Goal: Task Accomplishment & Management: Manage account settings

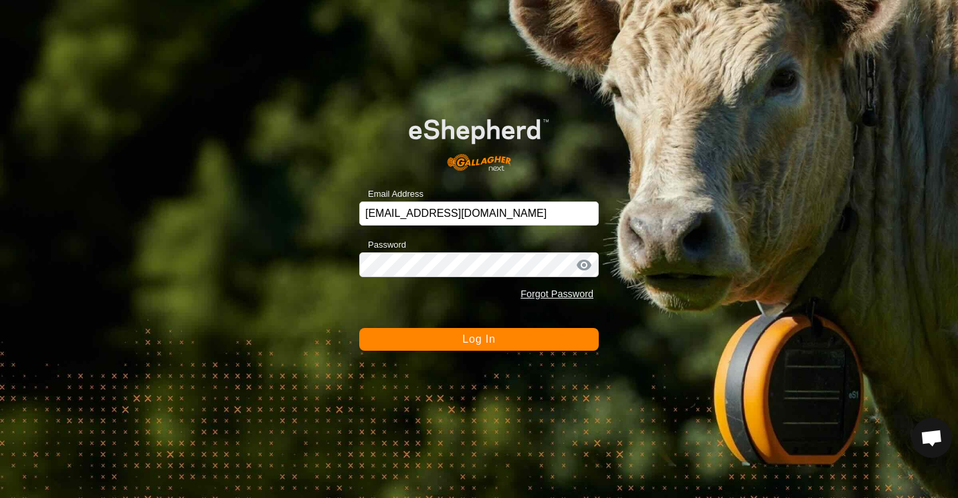
click at [458, 345] on button "Log In" at bounding box center [478, 339] width 239 height 23
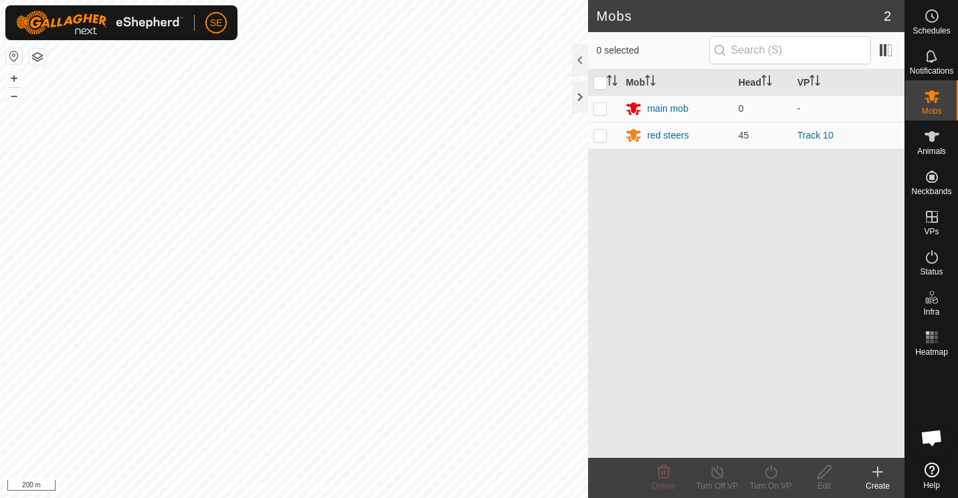
click at [771, 351] on div "Mobs 2 0 selected Mob Head VP main mob 0 - red steers 45 Track 10 Delete Turn O…" at bounding box center [452, 249] width 904 height 498
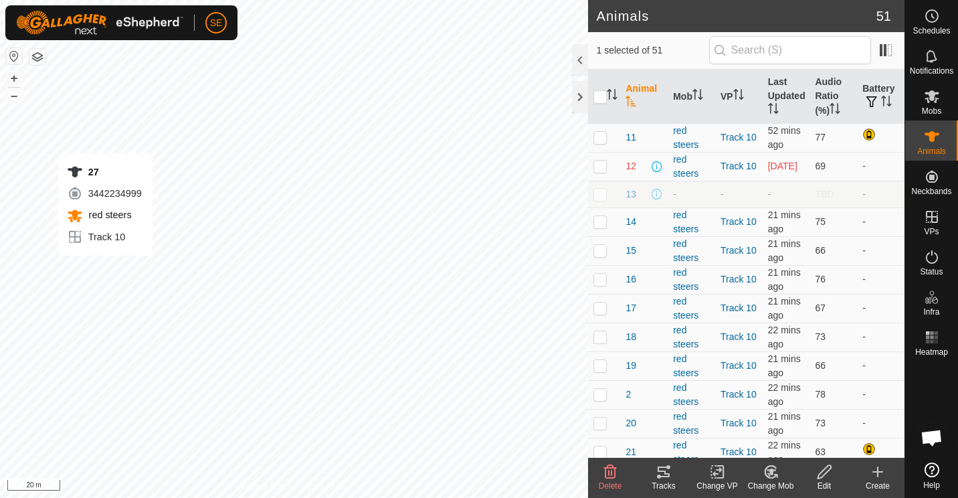
checkbox input "true"
checkbox input "false"
click at [771, 474] on icon at bounding box center [771, 471] width 9 height 7
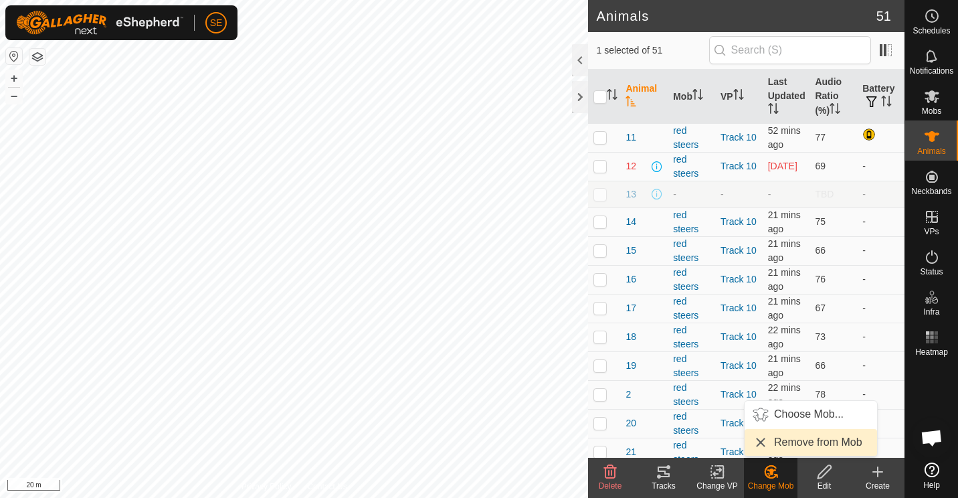
click at [812, 442] on link "Remove from Mob" at bounding box center [811, 442] width 132 height 27
checkbox input "false"
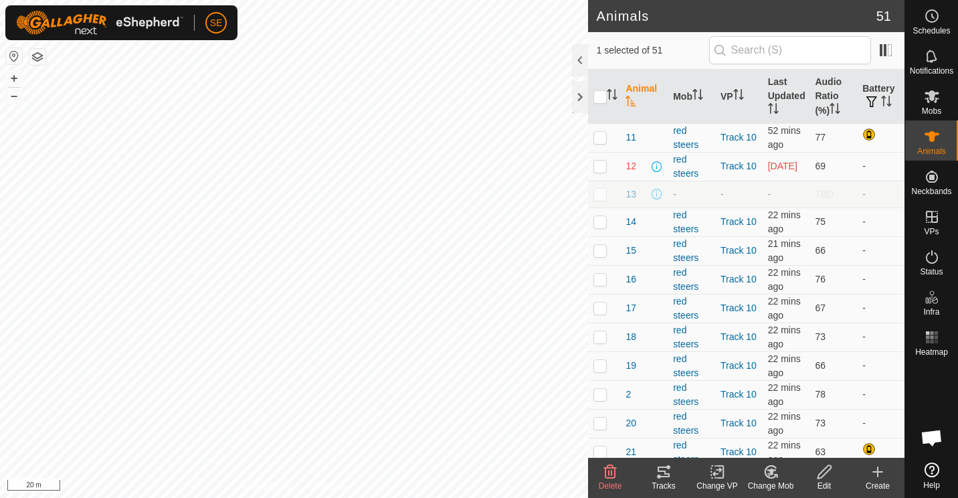
click at [767, 474] on icon at bounding box center [771, 472] width 17 height 16
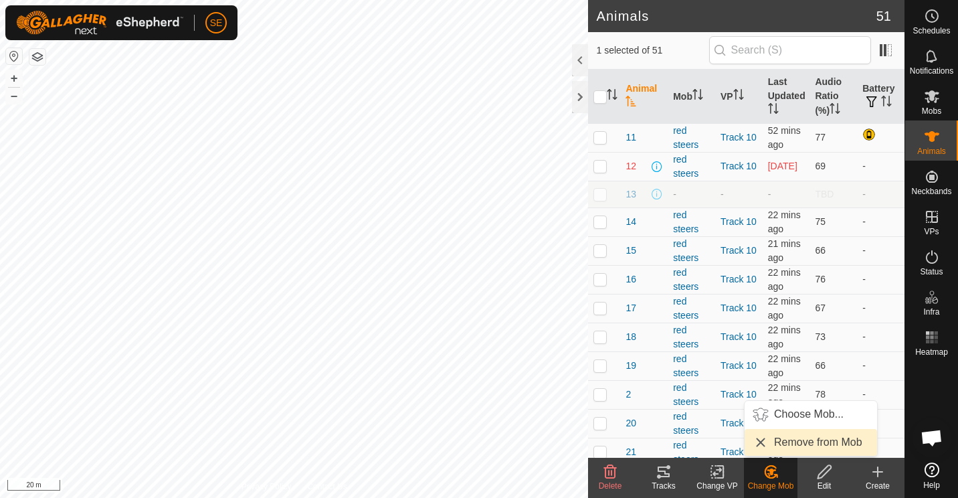
click at [792, 439] on link "Remove from Mob" at bounding box center [811, 442] width 132 height 27
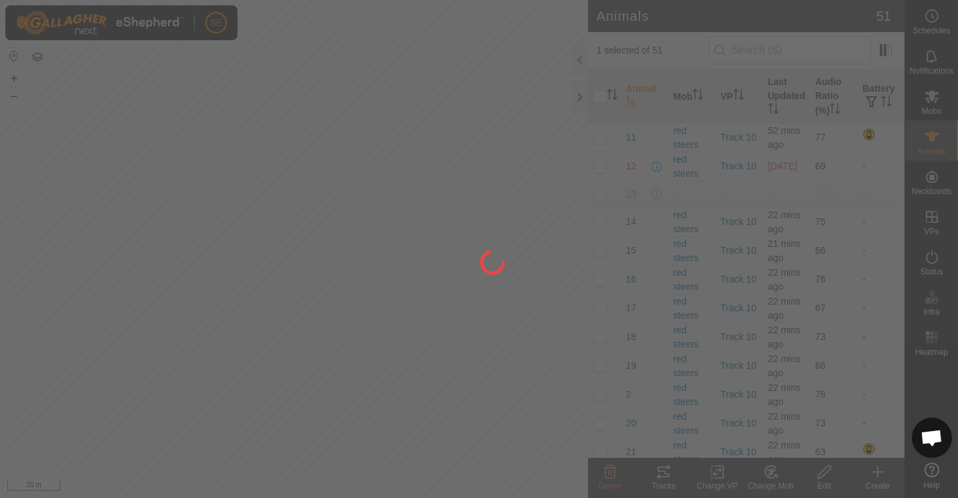
checkbox input "false"
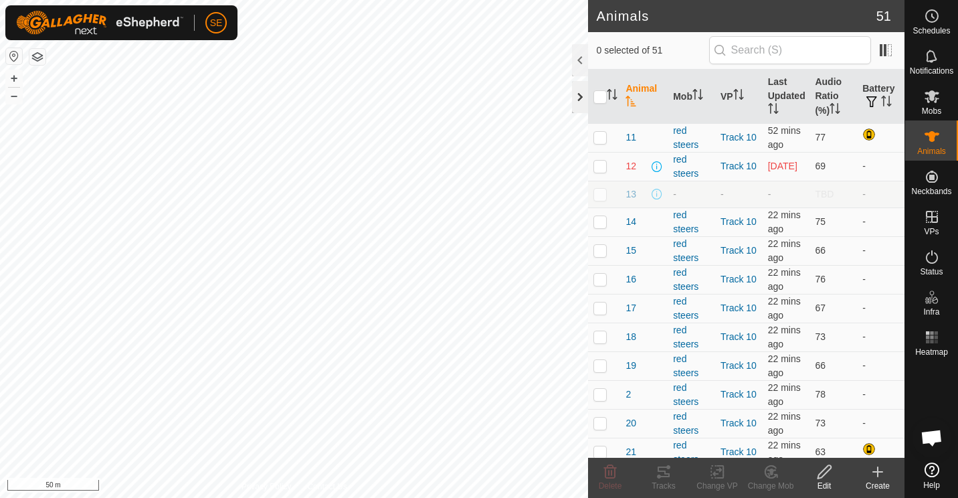
click at [582, 95] on div at bounding box center [580, 97] width 16 height 32
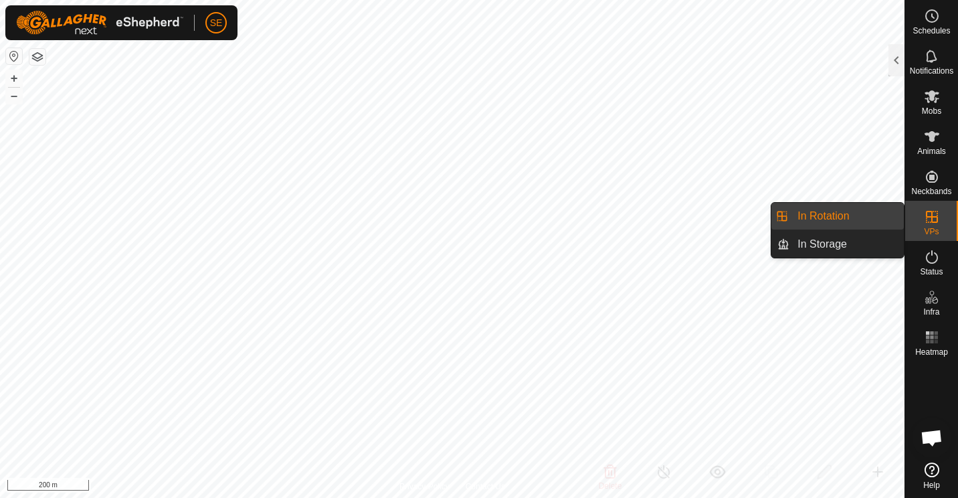
click at [930, 222] on icon at bounding box center [932, 217] width 12 height 12
click at [823, 211] on link "In Rotation" at bounding box center [846, 216] width 114 height 27
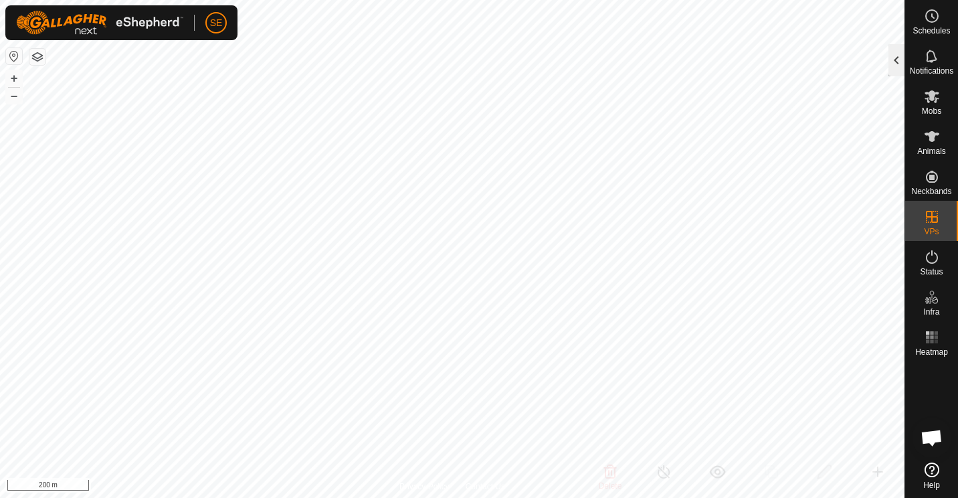
click at [894, 61] on div at bounding box center [896, 60] width 16 height 32
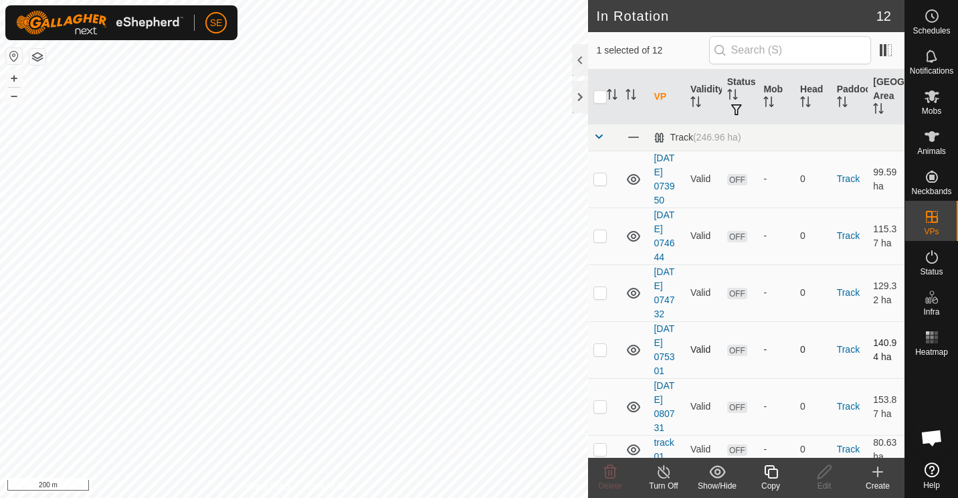
scroll to position [263, 0]
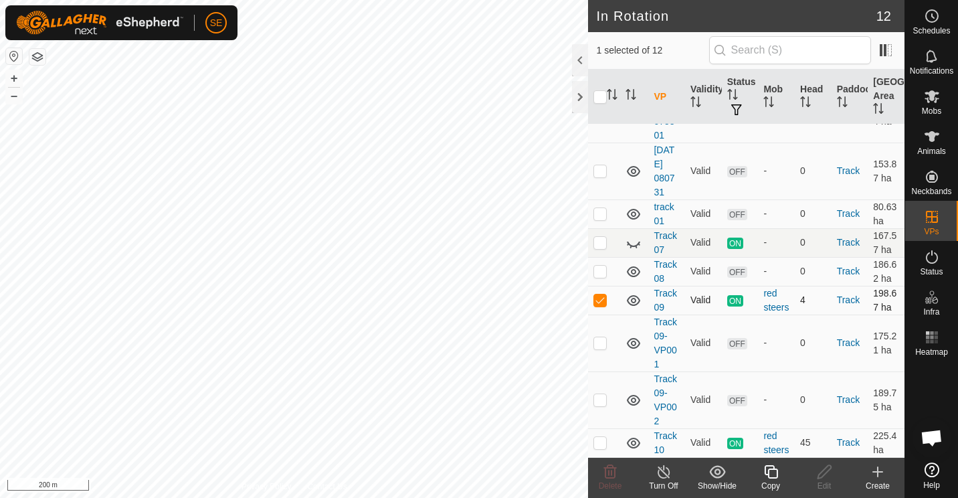
click at [601, 294] on p-checkbox at bounding box center [599, 299] width 13 height 11
checkbox input "false"
click at [580, 98] on div at bounding box center [580, 97] width 16 height 32
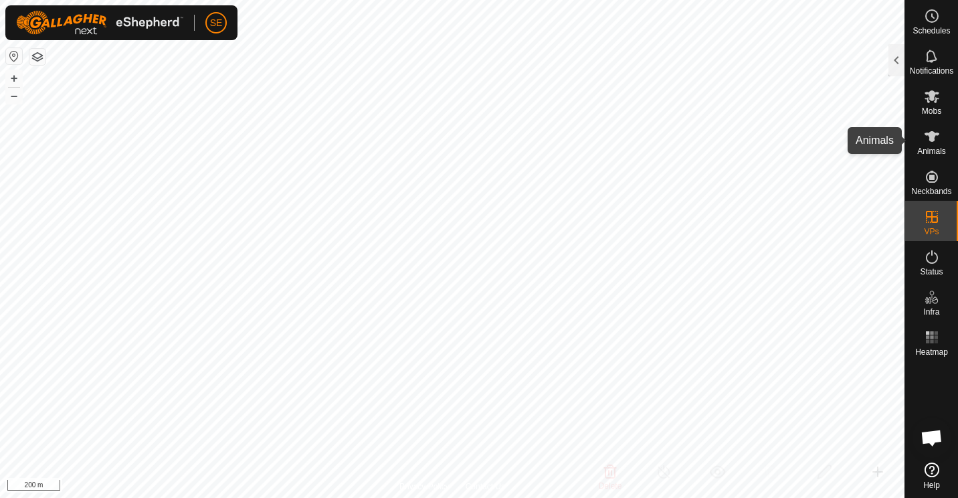
click at [935, 138] on icon at bounding box center [932, 136] width 16 height 16
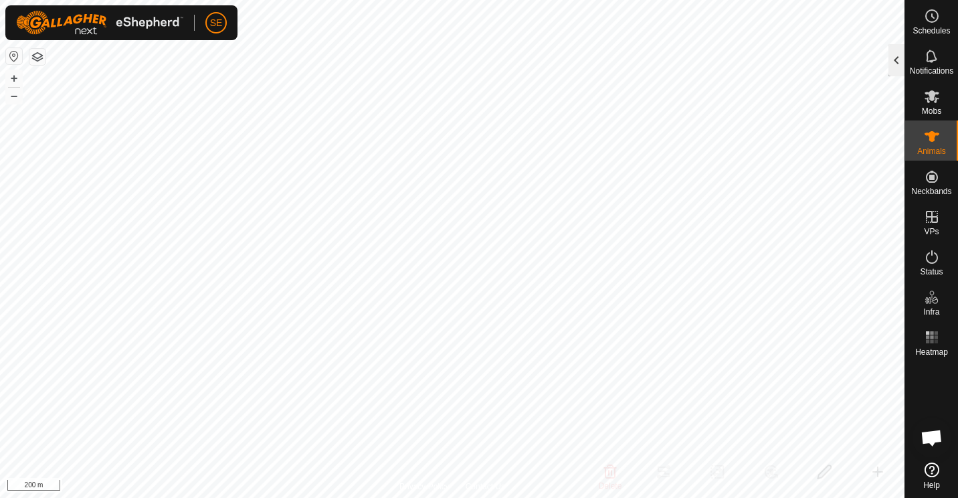
click at [897, 60] on div at bounding box center [896, 60] width 16 height 32
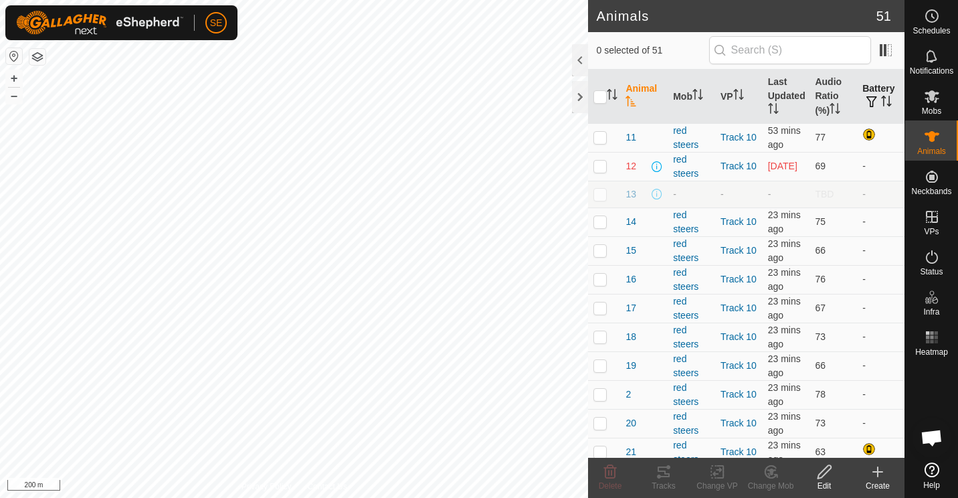
click at [872, 98] on button "button" at bounding box center [871, 102] width 19 height 13
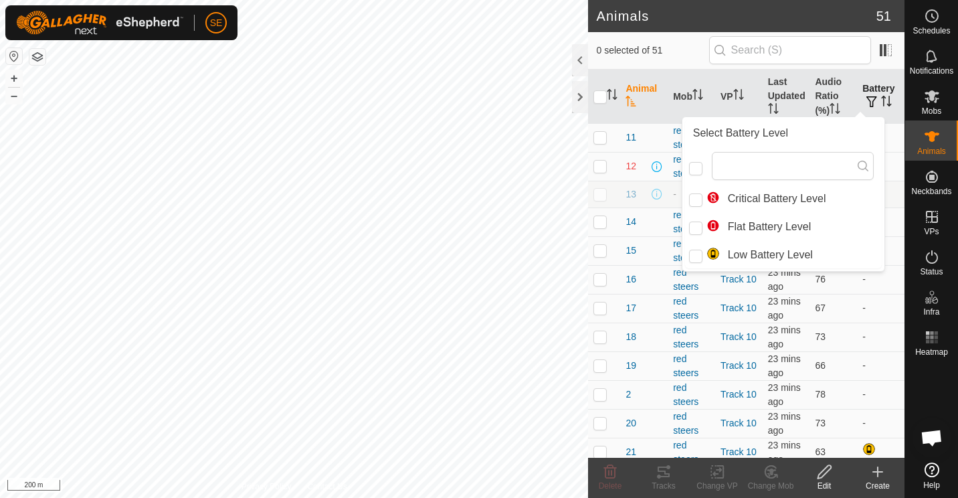
click at [872, 98] on button "button" at bounding box center [871, 102] width 19 height 13
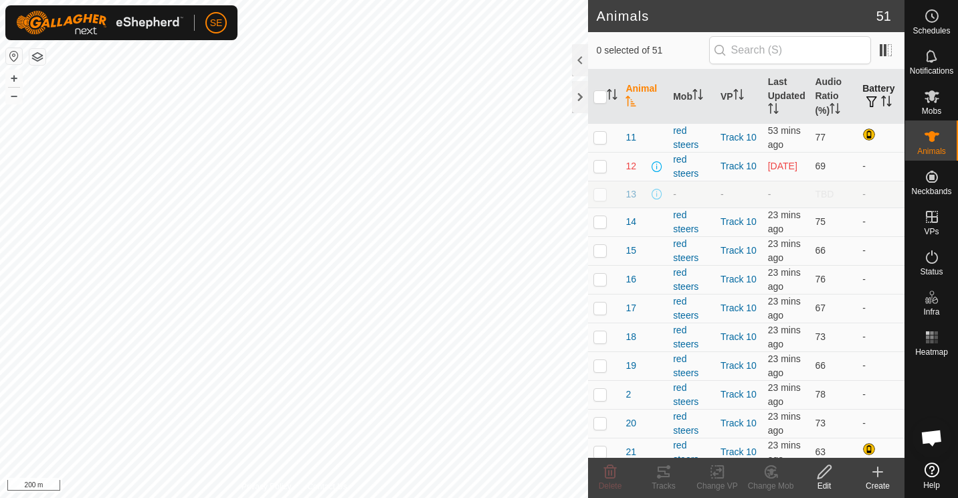
click at [881, 104] on icon "Activate to sort" at bounding box center [886, 101] width 11 height 11
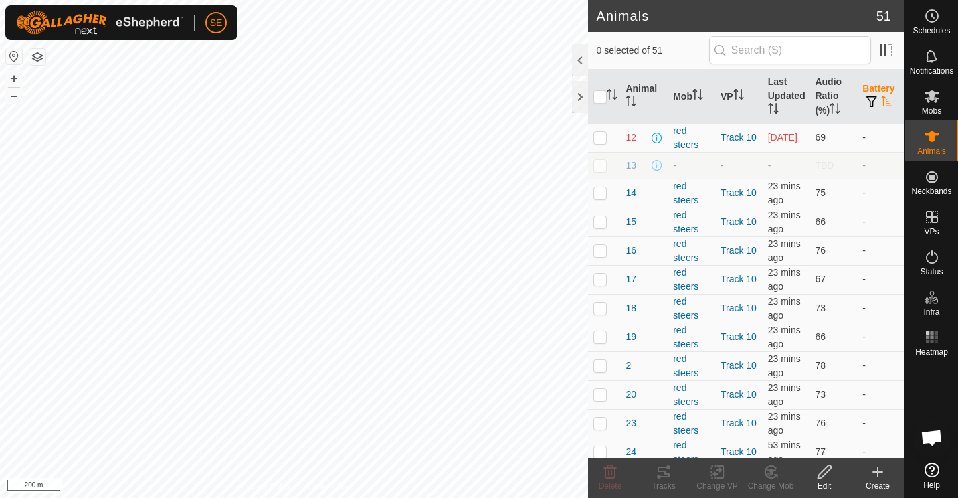
click at [881, 104] on icon "Activate to sort" at bounding box center [886, 101] width 10 height 11
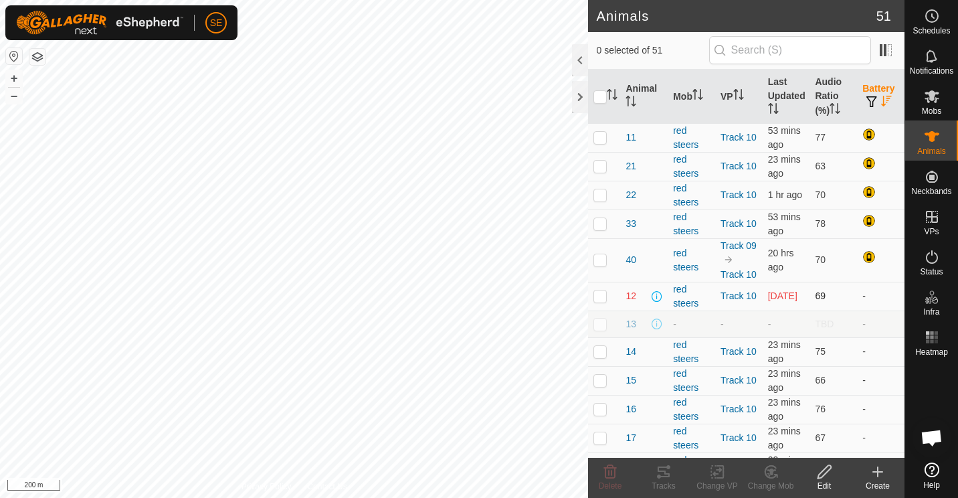
click at [599, 301] on p-checkbox at bounding box center [599, 295] width 13 height 11
checkbox input "false"
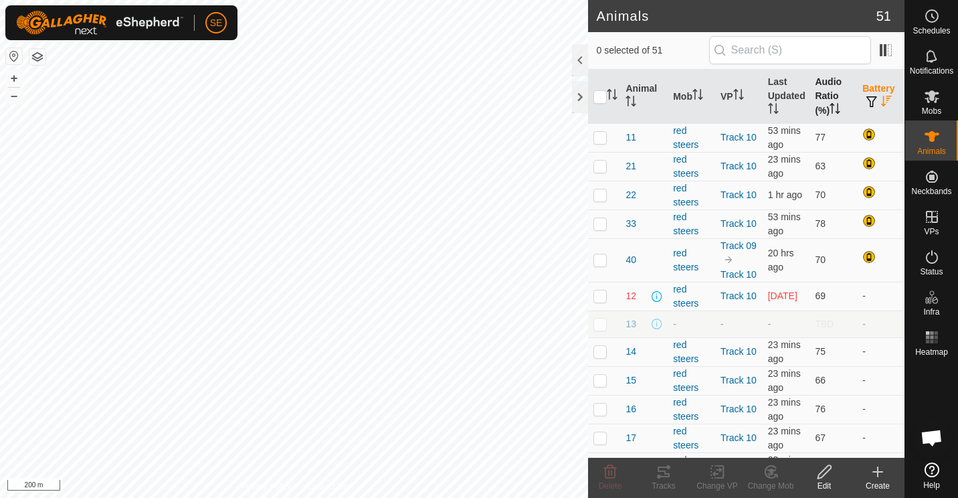
click at [827, 100] on th "Audio Ratio (%)" at bounding box center [832, 97] width 47 height 54
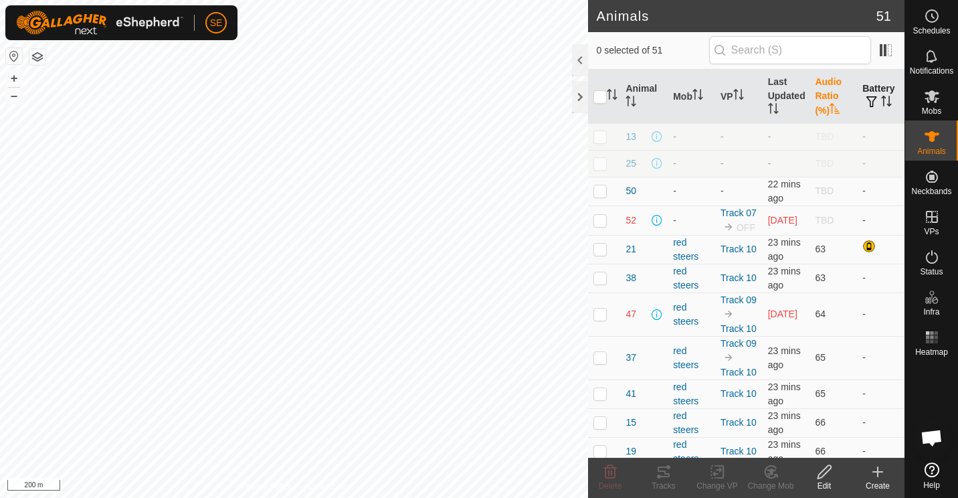
click at [827, 100] on th "Audio Ratio (%)" at bounding box center [832, 97] width 47 height 54
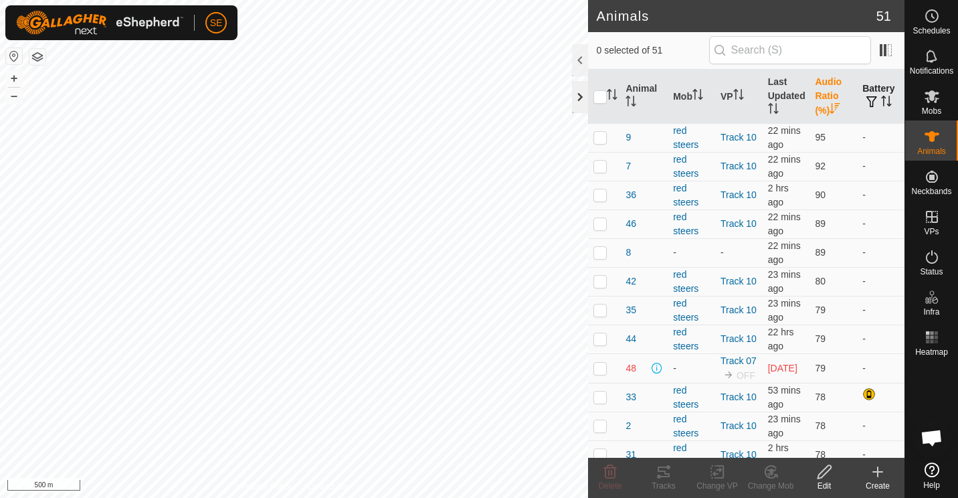
click at [584, 95] on div at bounding box center [580, 97] width 16 height 32
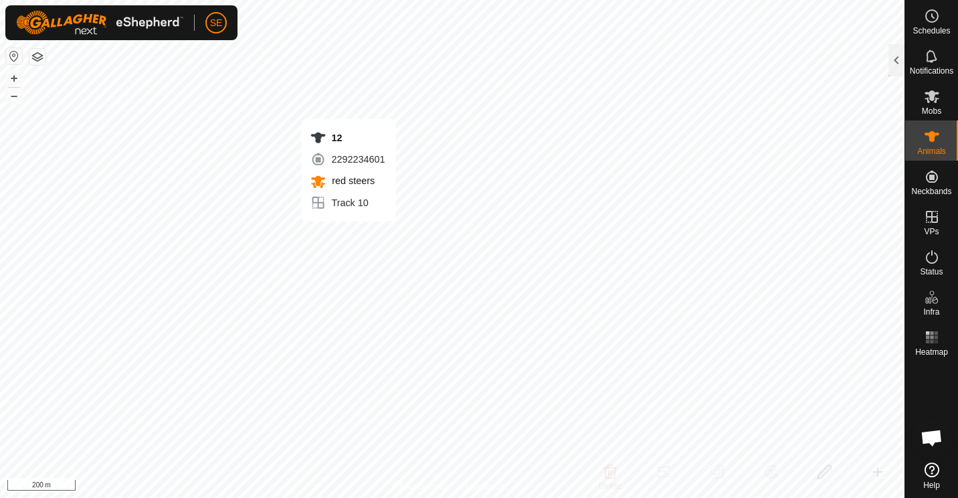
checkbox input "true"
click at [890, 60] on div at bounding box center [896, 60] width 16 height 32
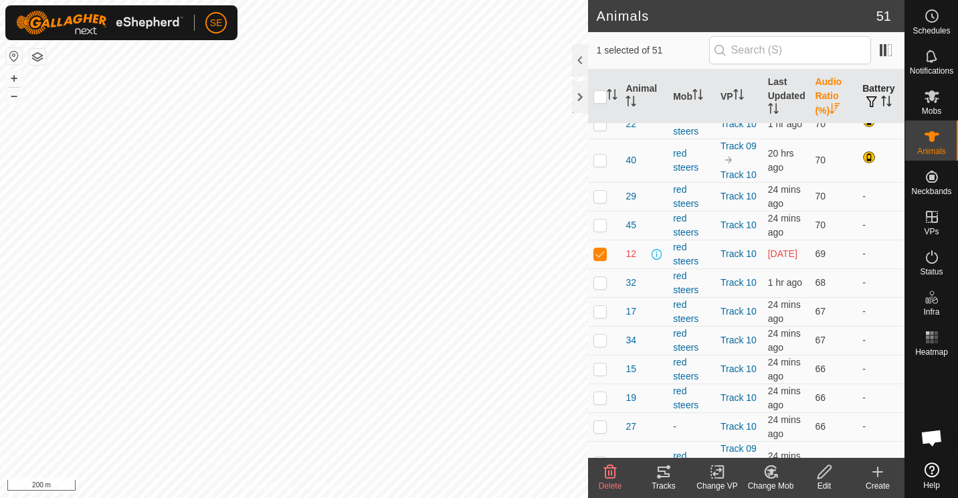
scroll to position [922, 0]
click at [578, 95] on div at bounding box center [580, 97] width 16 height 32
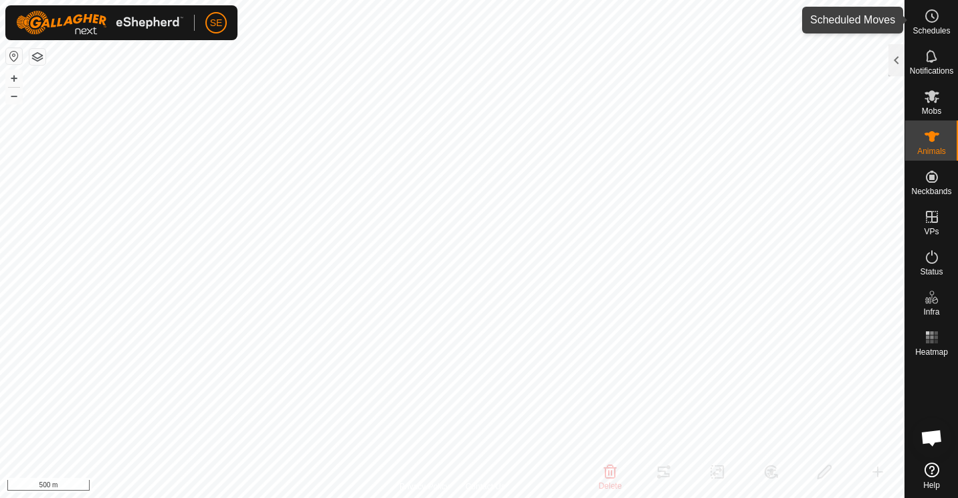
click at [930, 19] on icon at bounding box center [932, 16] width 16 height 16
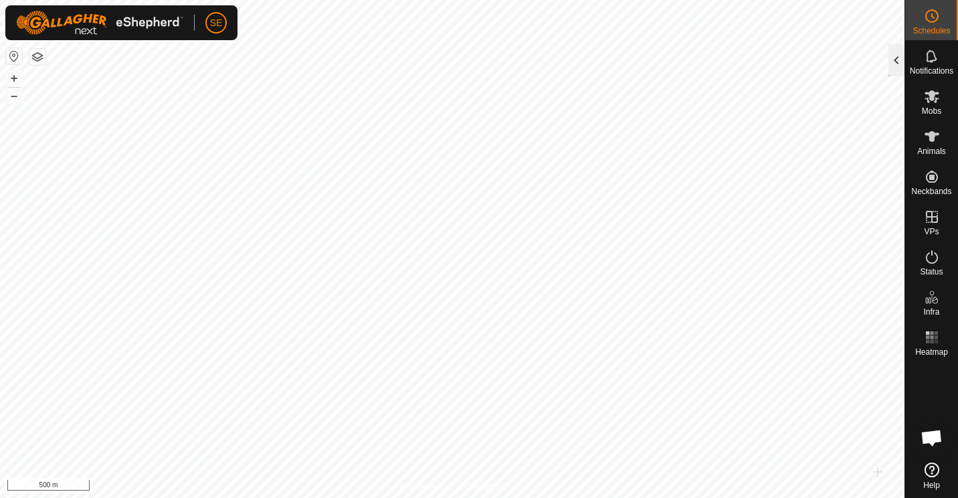
click at [898, 56] on div at bounding box center [896, 60] width 16 height 32
